Goal: Task Accomplishment & Management: Use online tool/utility

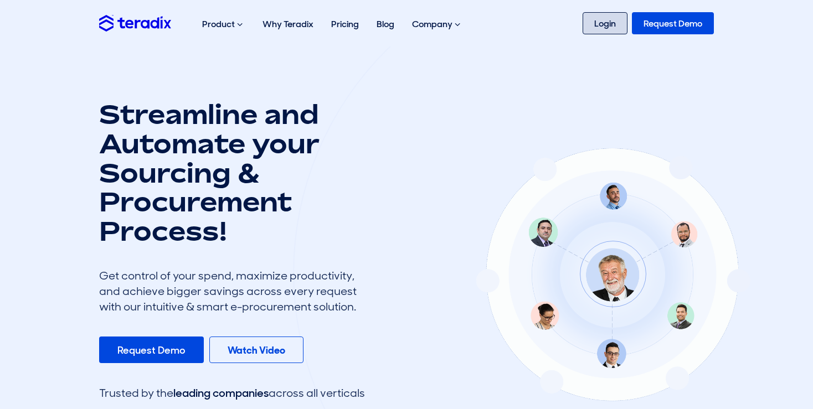
click at [600, 21] on link "Login" at bounding box center [605, 23] width 45 height 22
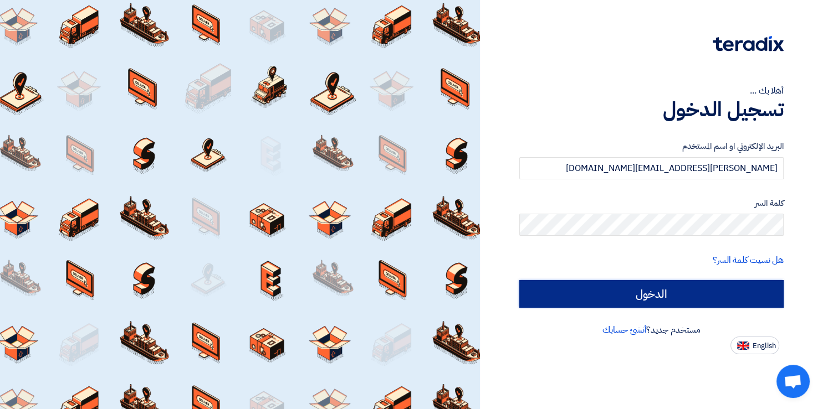
click at [638, 291] on input "الدخول" at bounding box center [651, 294] width 264 height 28
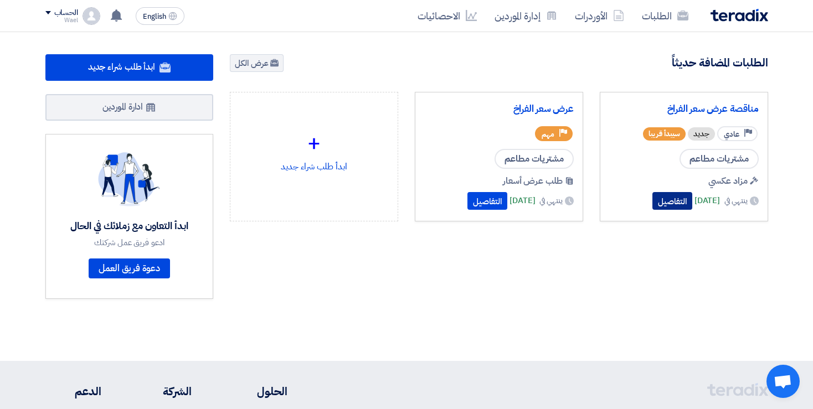
click at [653, 196] on button "التفاصيل" at bounding box center [673, 201] width 40 height 18
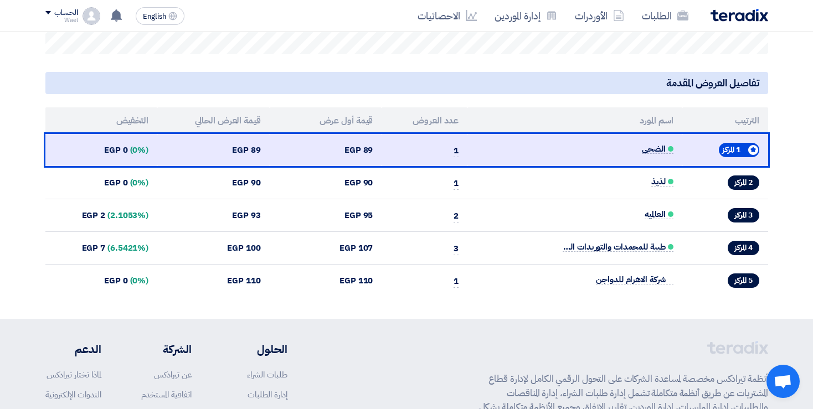
scroll to position [459, 0]
